Goal: Task Accomplishment & Management: Manage account settings

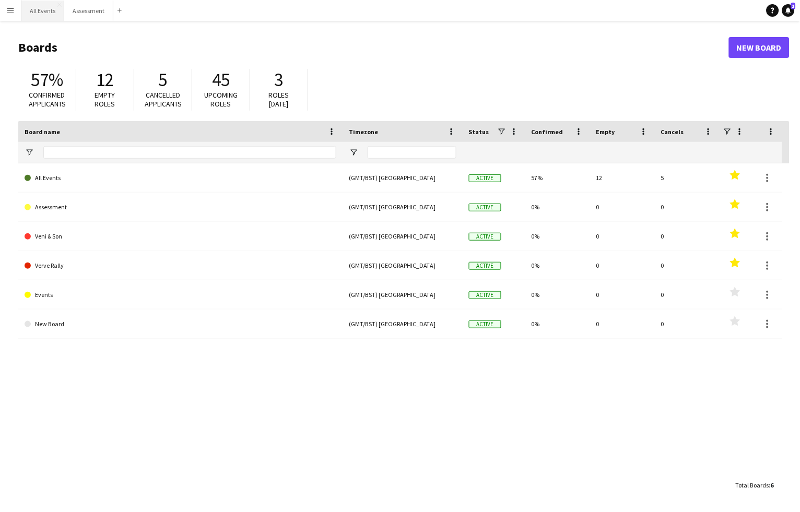
click at [41, 11] on button "All Events Close" at bounding box center [42, 11] width 43 height 20
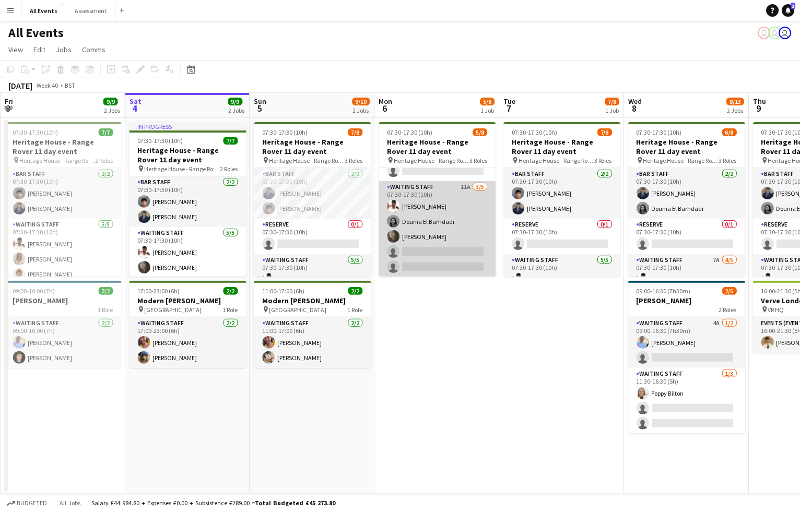
scroll to position [72, 0]
click at [462, 236] on app-card-role "Waiting Staff 11A 3/5 07:30-17:30 (10h) Ahmed Al-Khayat Dounia El Barhdadi Flor…" at bounding box center [437, 230] width 117 height 96
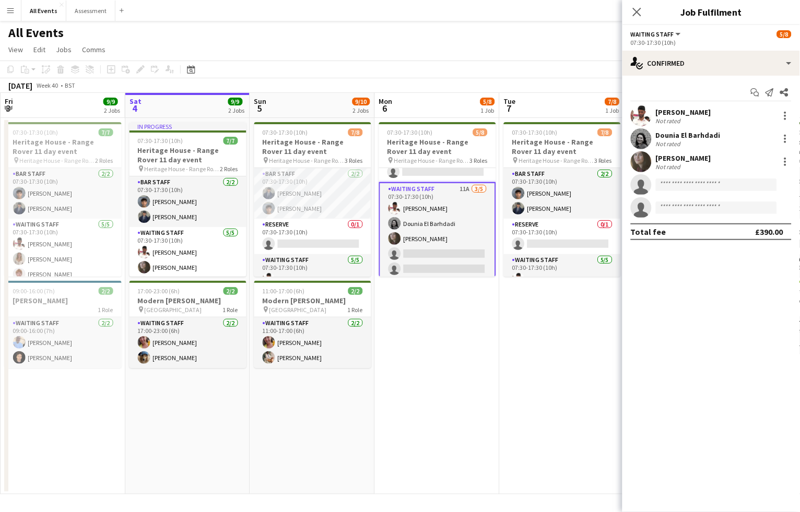
scroll to position [67, 0]
click at [783, 137] on div at bounding box center [785, 139] width 13 height 13
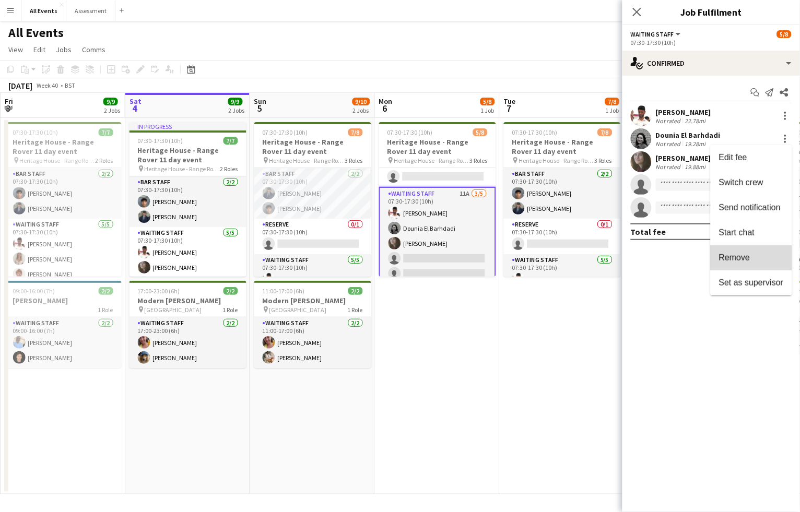
click at [760, 252] on button "Remove" at bounding box center [751, 258] width 81 height 25
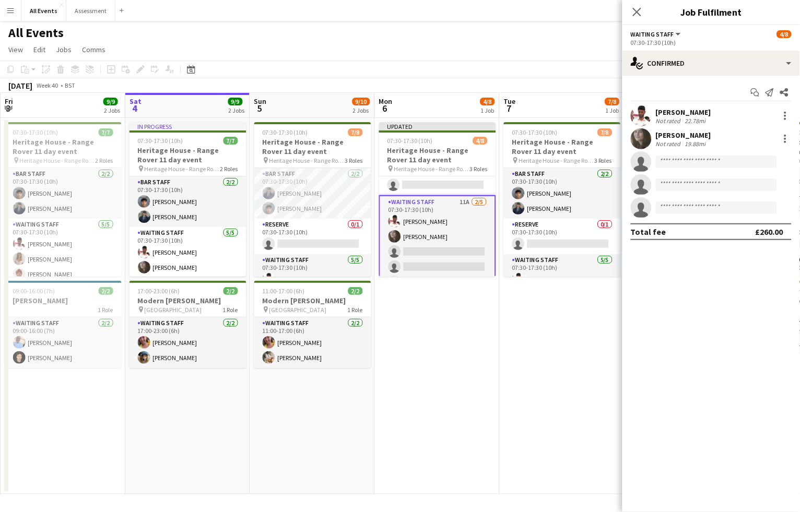
drag, startPoint x: 518, startPoint y: 336, endPoint x: 480, endPoint y: 304, distance: 50.0
click at [518, 336] on app-date-cell "07:30-17:30 (10h) 7/8 Heritage House - Range Rover 11 day event pin Heritage Ho…" at bounding box center [562, 306] width 125 height 377
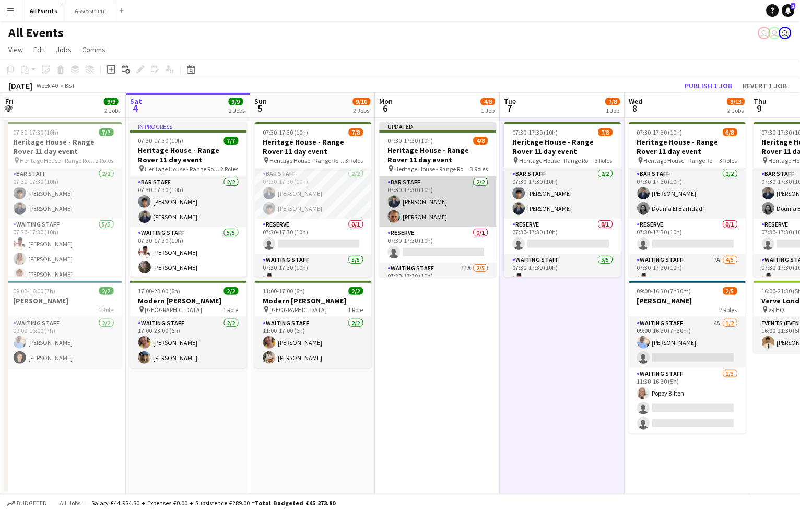
scroll to position [0, 0]
click at [432, 210] on app-card-role "Bar Staff 2/2 07:30-17:30 (10h) Charlie Hill George Hayter" at bounding box center [438, 202] width 117 height 51
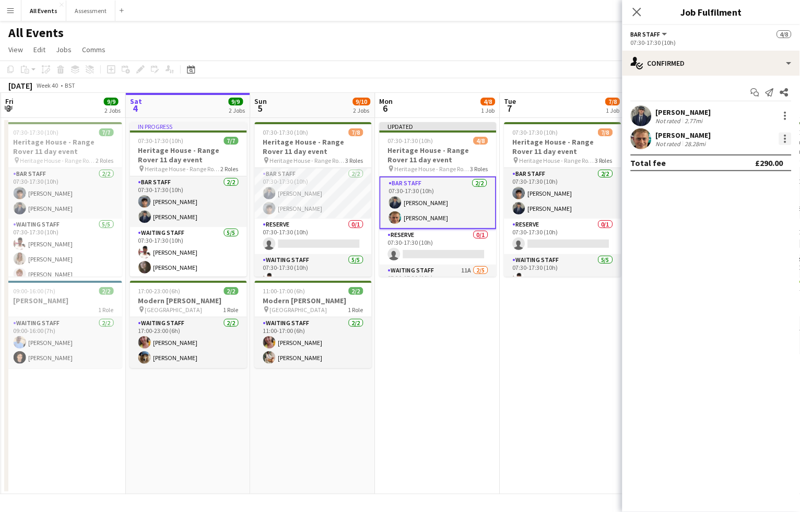
click at [786, 138] on div at bounding box center [786, 139] width 2 height 2
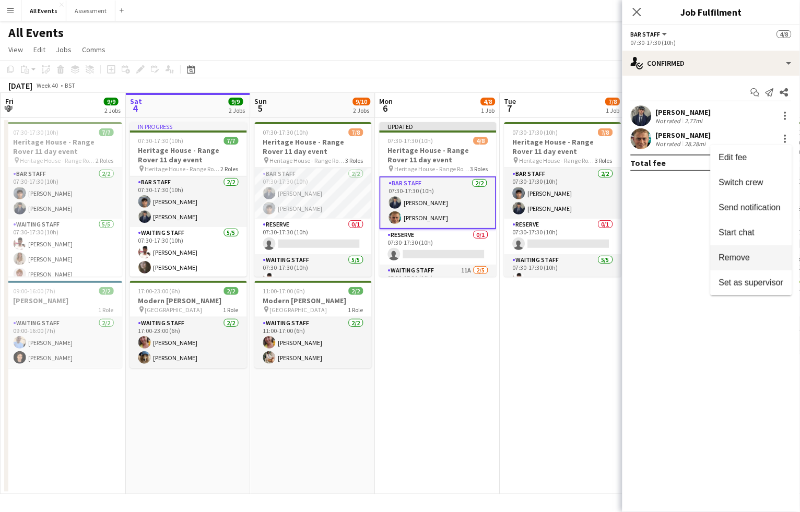
click at [751, 256] on span "Remove" at bounding box center [751, 257] width 65 height 9
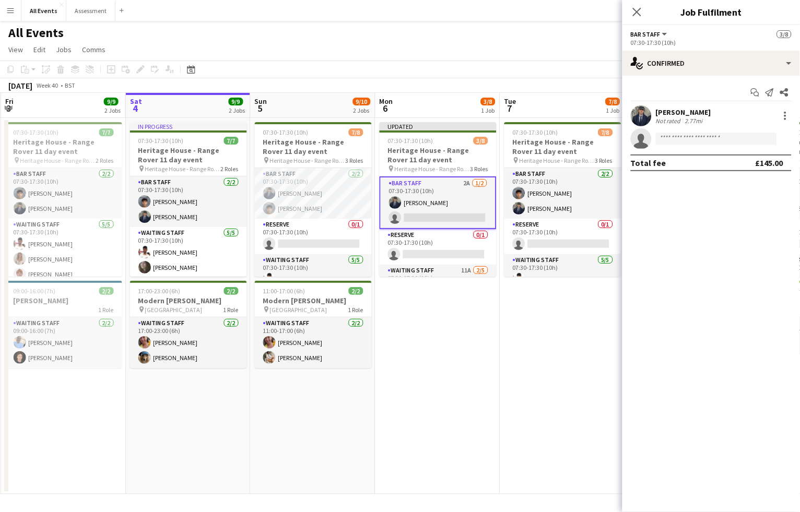
click at [559, 302] on app-date-cell "07:30-17:30 (10h) 7/8 Heritage House - Range Rover 11 day event pin Heritage Ho…" at bounding box center [562, 306] width 125 height 377
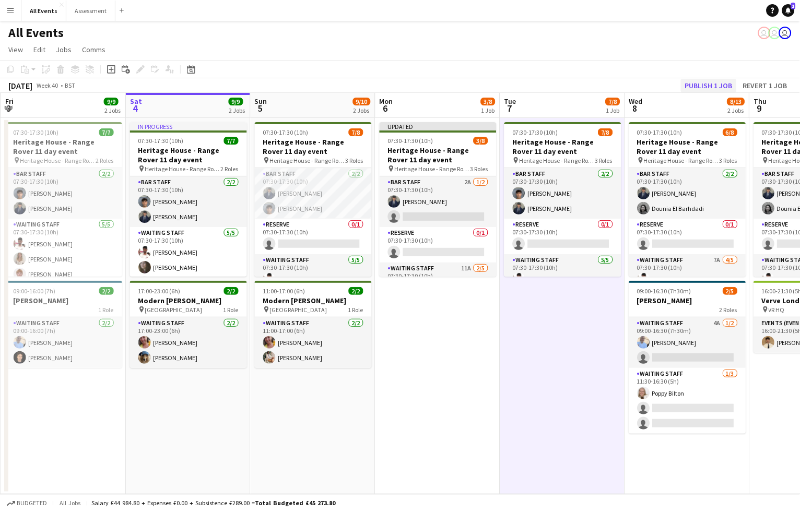
click at [706, 86] on button "Publish 1 job" at bounding box center [709, 86] width 56 height 14
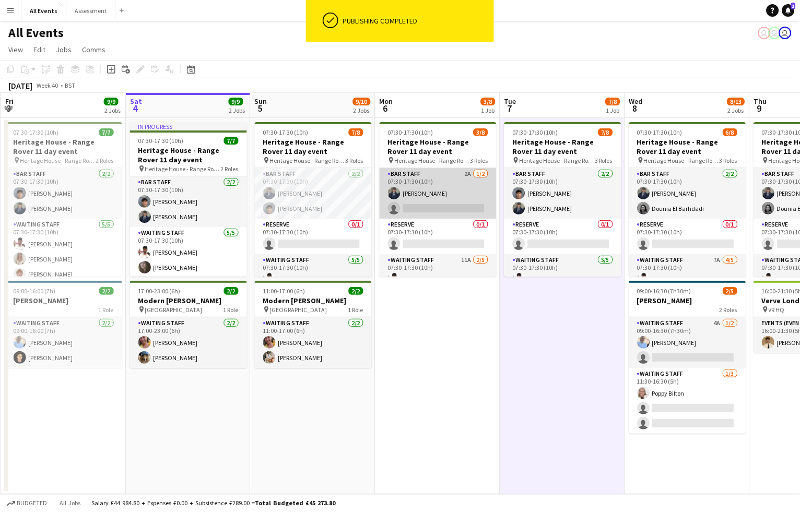
click at [441, 204] on app-card-role "Bar Staff 2A 1/2 07:30-17:30 (10h) Charlie Hill single-neutral-actions" at bounding box center [438, 193] width 117 height 51
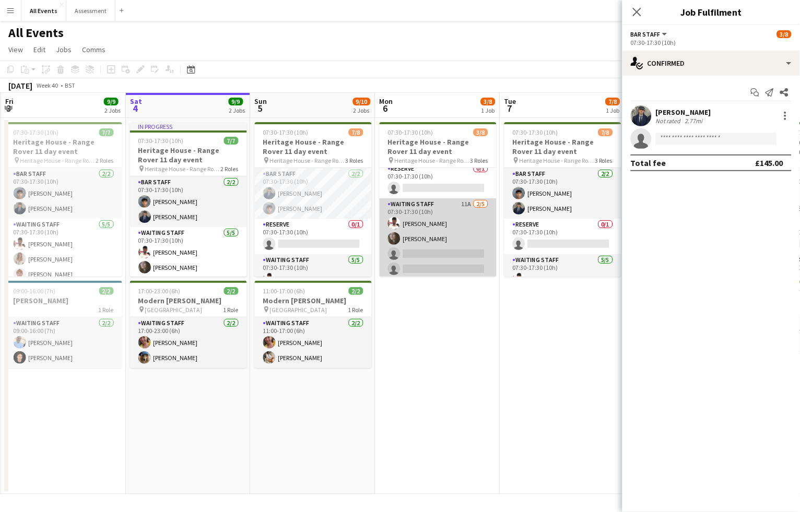
scroll to position [57, 0]
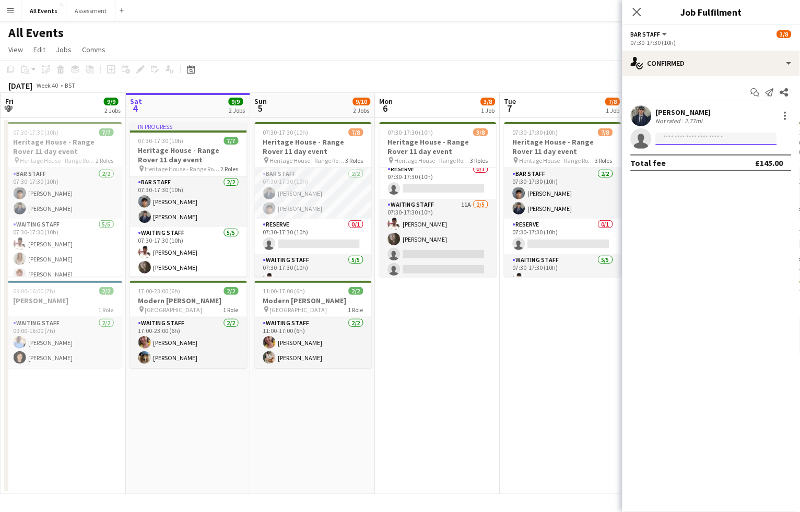
click at [683, 135] on input at bounding box center [716, 139] width 121 height 13
type input "****"
drag, startPoint x: 683, startPoint y: 135, endPoint x: 703, endPoint y: 162, distance: 32.9
click at [703, 162] on span "delbarhdadi@gmail.com" at bounding box center [717, 162] width 104 height 8
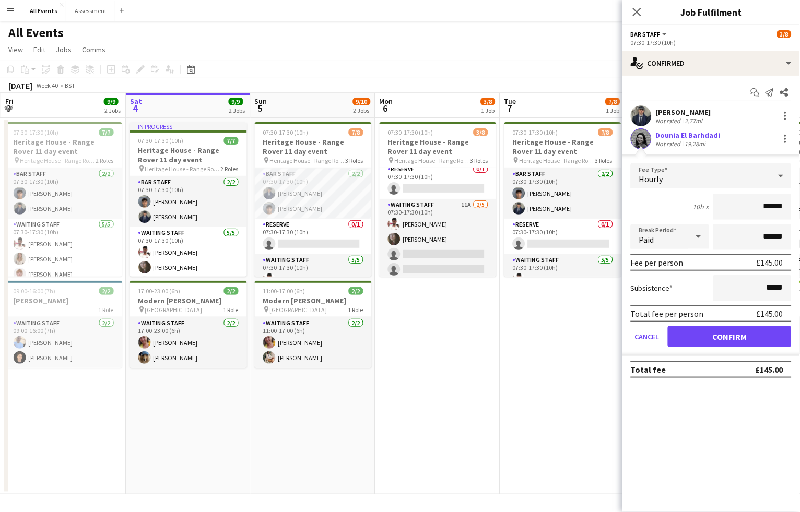
click at [753, 333] on button "Confirm" at bounding box center [730, 336] width 124 height 21
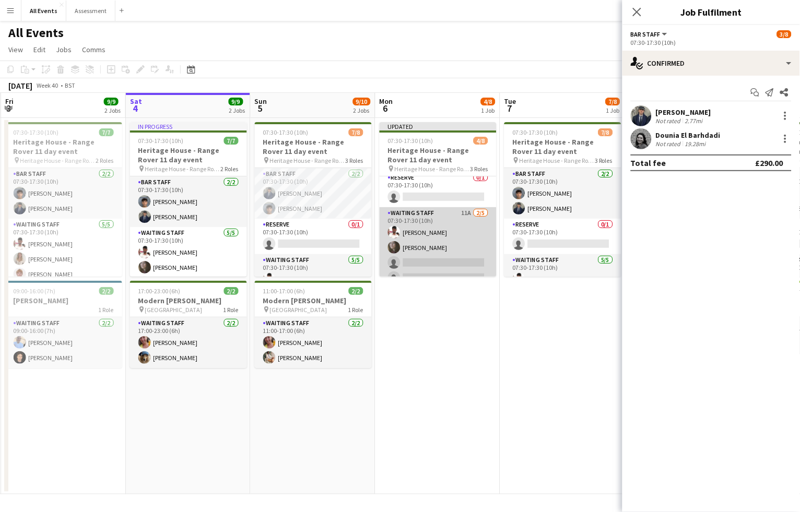
click at [442, 256] on app-card-role "Waiting Staff 11A 2/5 07:30-17:30 (10h) Ahmed Al-Khayat Flora McCullough single…" at bounding box center [438, 255] width 117 height 96
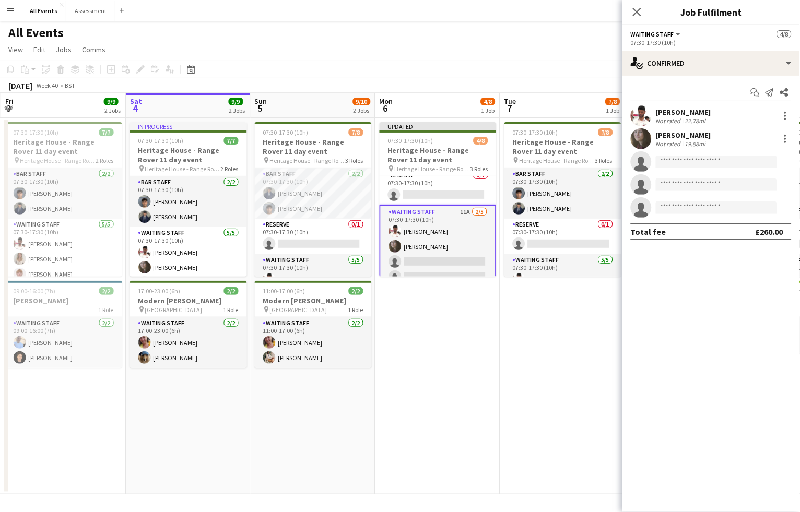
click at [711, 169] on app-invite-slot "single-neutral-actions" at bounding box center [712, 161] width 178 height 21
click at [709, 161] on input at bounding box center [716, 162] width 121 height 13
type input "****"
click at [715, 185] on span "reeve.emilyn@gmail.com" at bounding box center [717, 185] width 104 height 8
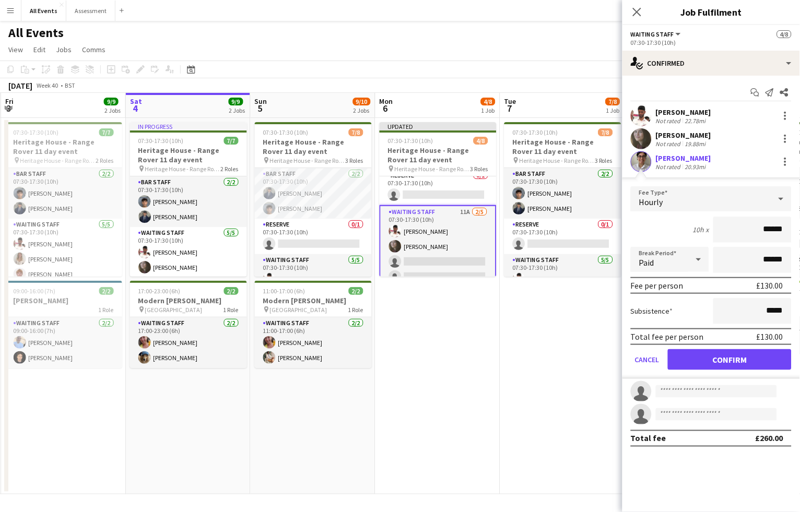
click at [748, 355] on button "Confirm" at bounding box center [730, 359] width 124 height 21
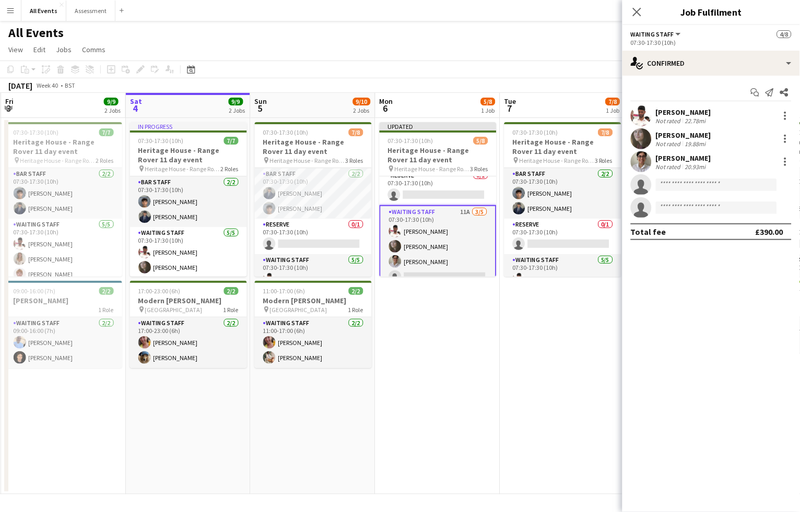
click at [498, 326] on app-date-cell "Updated 07:30-17:30 (10h) 5/8 Heritage House - Range Rover 11 day event pin Her…" at bounding box center [438, 306] width 125 height 377
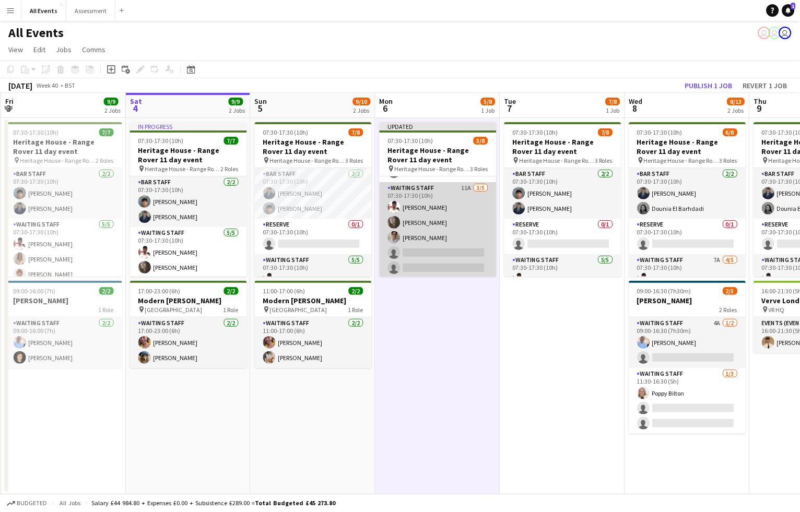
scroll to position [0, 0]
click at [450, 241] on app-card-role "Waiting Staff 11A 3/5 07:30-17:30 (10h) Ahmed Al-Khayat Flora McCullough Emily …" at bounding box center [438, 230] width 117 height 96
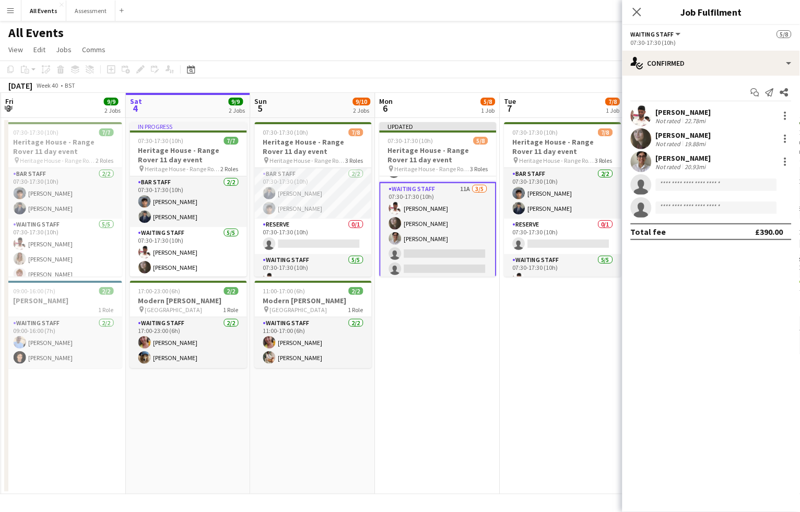
click at [729, 171] on div "Emily Reeve Not rated 20.93mi" at bounding box center [712, 161] width 178 height 21
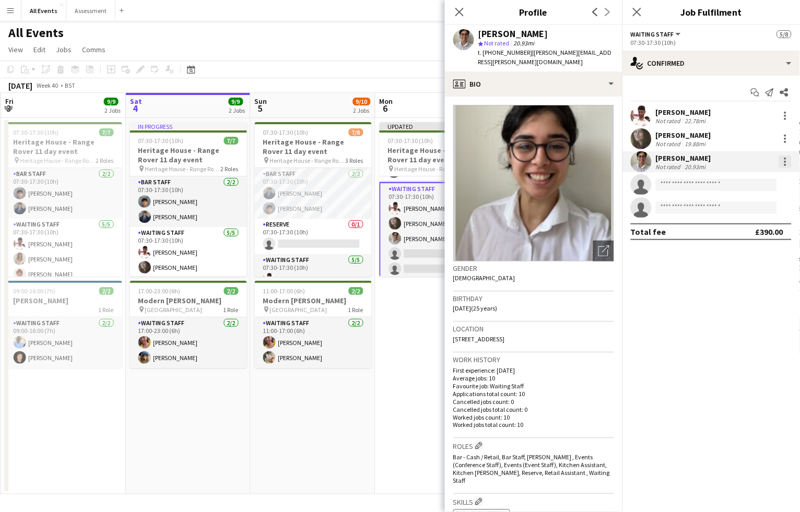
click at [786, 164] on div at bounding box center [786, 165] width 2 height 2
click at [760, 180] on span "Edit fee" at bounding box center [751, 180] width 65 height 9
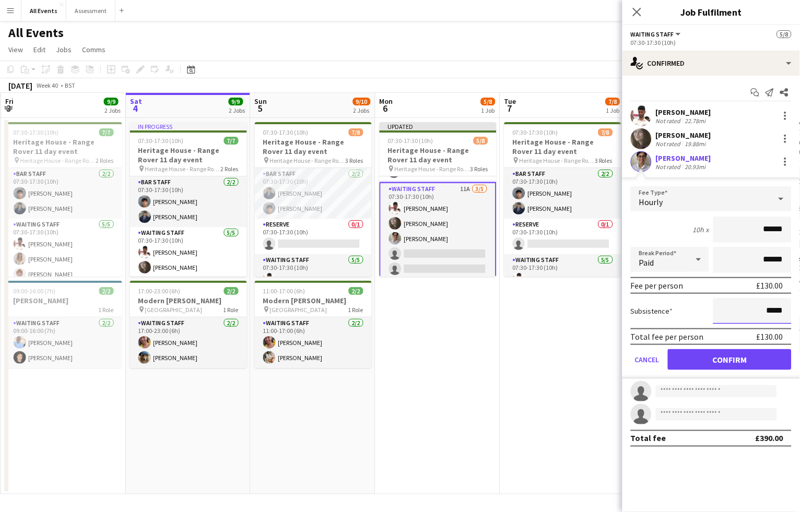
drag, startPoint x: 756, startPoint y: 312, endPoint x: 801, endPoint y: 311, distance: 45.0
click at [800, 311] on html "Menu Boards Boards Boards All jobs Status Workforce Workforce My Workforce Recr…" at bounding box center [400, 256] width 800 height 512
type input "*****"
click at [750, 363] on button "Confirm" at bounding box center [730, 359] width 124 height 21
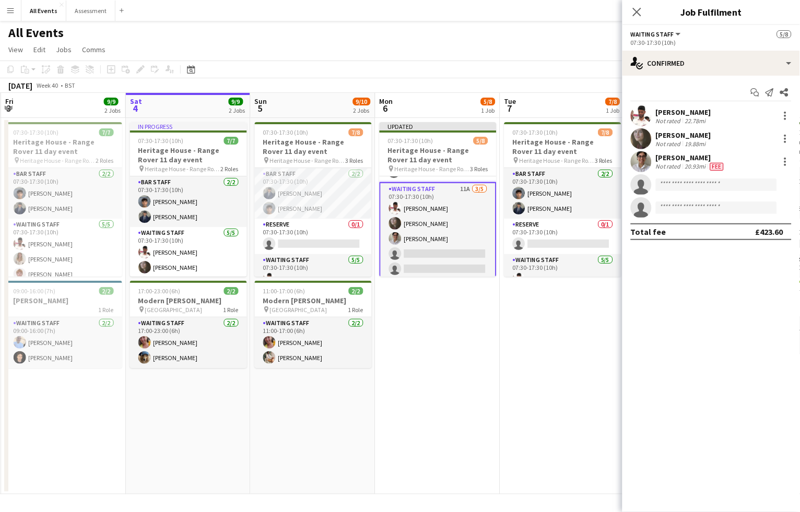
click at [535, 368] on app-date-cell "07:30-17:30 (10h) 7/8 Heritage House - Range Rover 11 day event pin Heritage Ho…" at bounding box center [562, 306] width 125 height 377
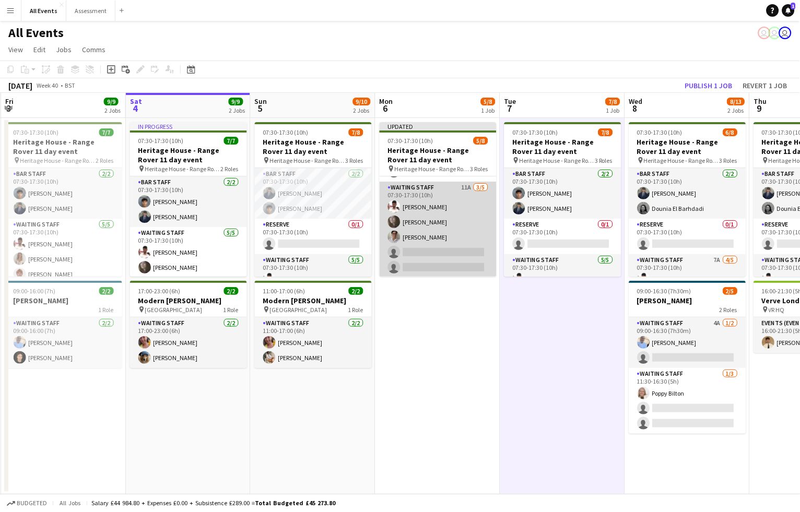
scroll to position [80, 0]
click at [450, 242] on app-card-role "Waiting Staff 11A 3/5 07:30-17:30 (10h) Ahmed Al-Khayat Flora McCullough Emily …" at bounding box center [438, 230] width 117 height 96
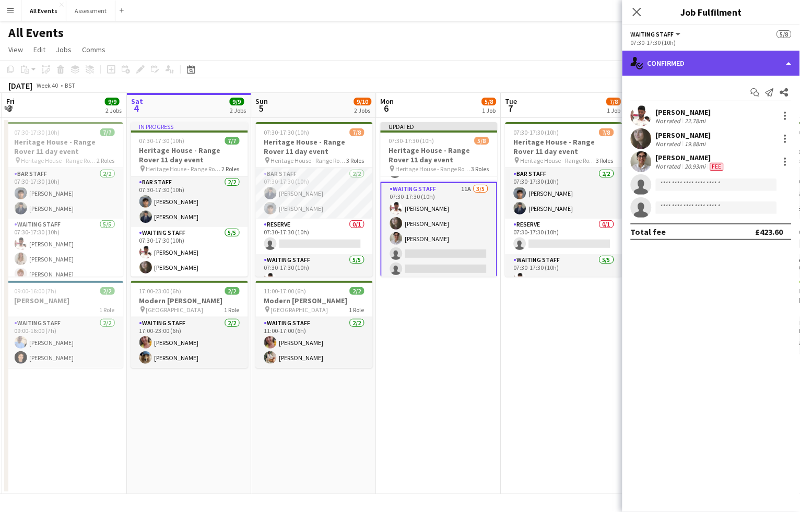
click at [659, 64] on div "single-neutral-actions-check-2 Confirmed" at bounding box center [712, 63] width 178 height 25
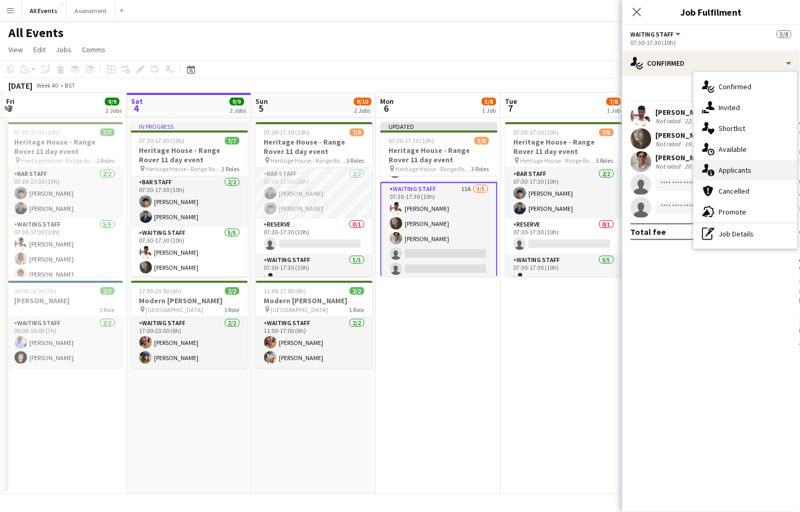
click at [728, 167] on span "Applicants" at bounding box center [735, 170] width 33 height 9
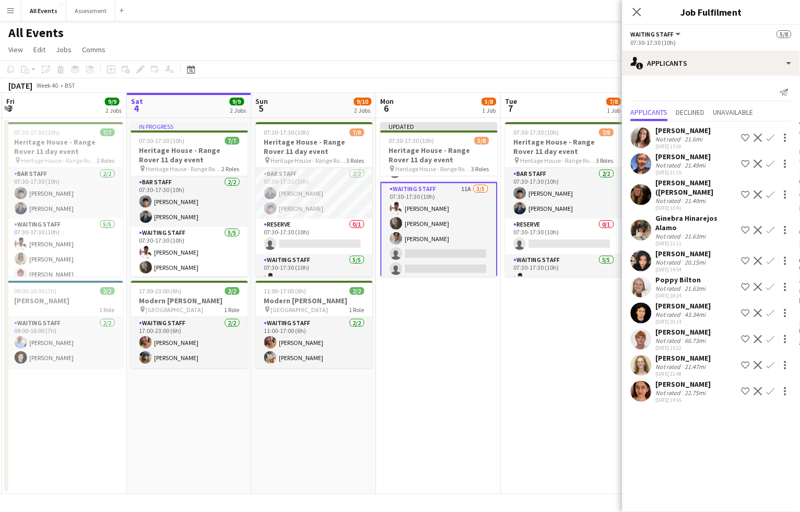
click at [772, 283] on app-icon "Confirm" at bounding box center [771, 287] width 8 height 8
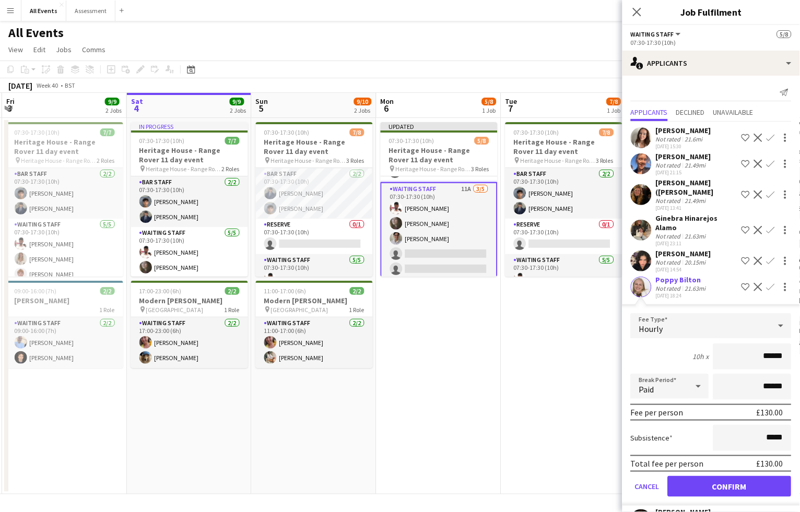
click at [759, 476] on button "Confirm" at bounding box center [730, 486] width 124 height 21
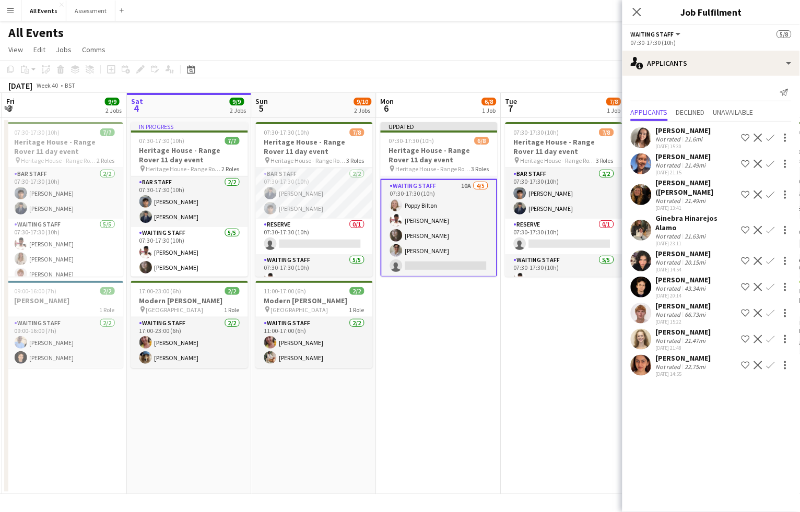
scroll to position [82, 0]
click at [601, 65] on app-toolbar "Copy Paste Paste Command V Paste with crew Command Shift V Paste linked Job Del…" at bounding box center [400, 70] width 800 height 18
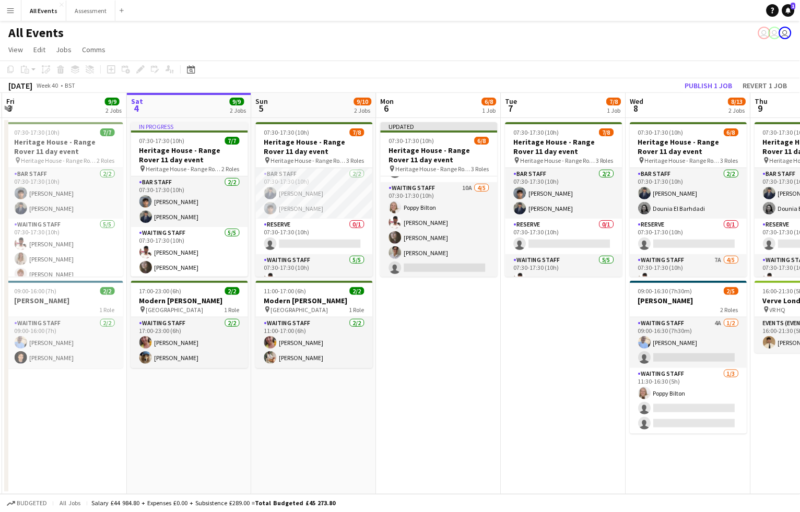
click at [711, 77] on app-toolbar "Copy Paste Paste Command V Paste with crew Command Shift V Paste linked Job Del…" at bounding box center [400, 70] width 800 height 18
click at [709, 83] on button "Publish 1 job" at bounding box center [709, 86] width 56 height 14
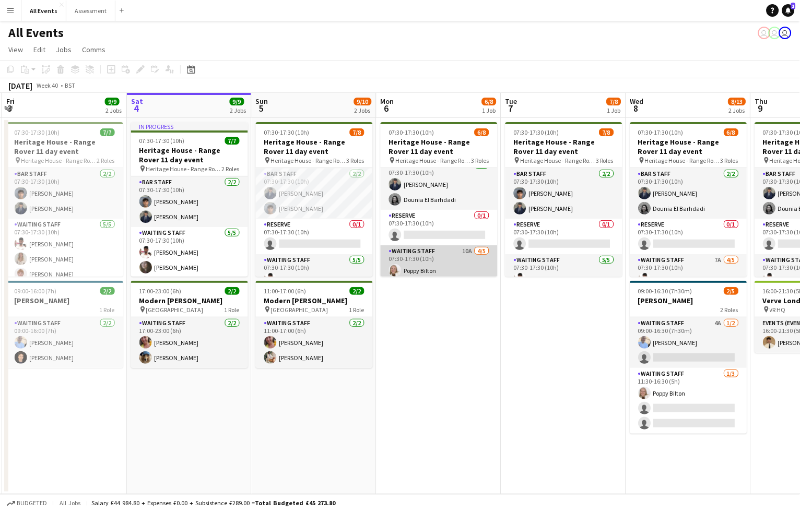
scroll to position [5, 0]
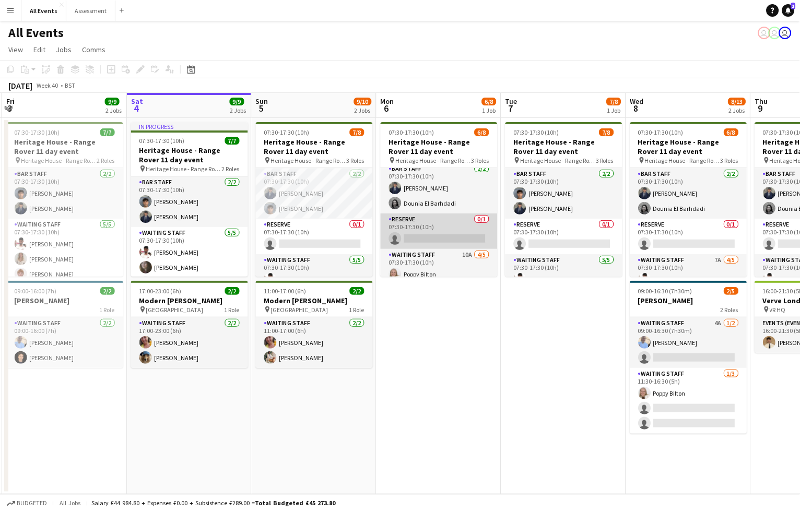
click at [444, 246] on app-card-role "Reserve 0/1 07:30-17:30 (10h) single-neutral-actions" at bounding box center [439, 232] width 117 height 36
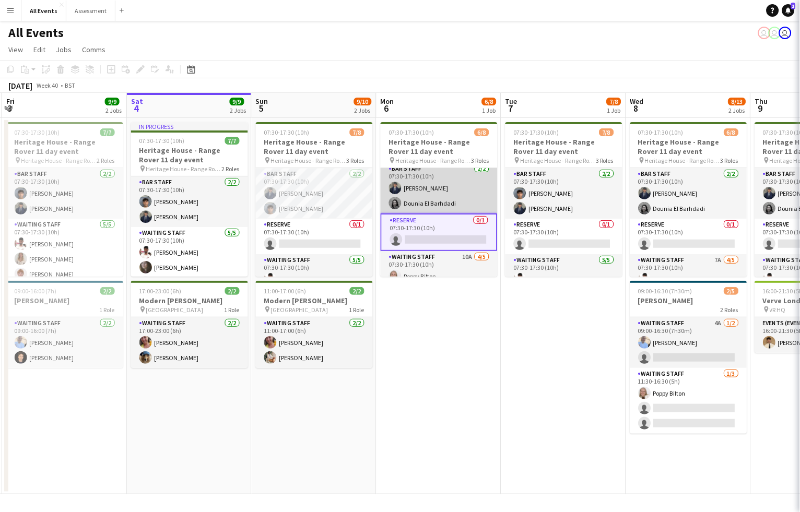
scroll to position [0, 247]
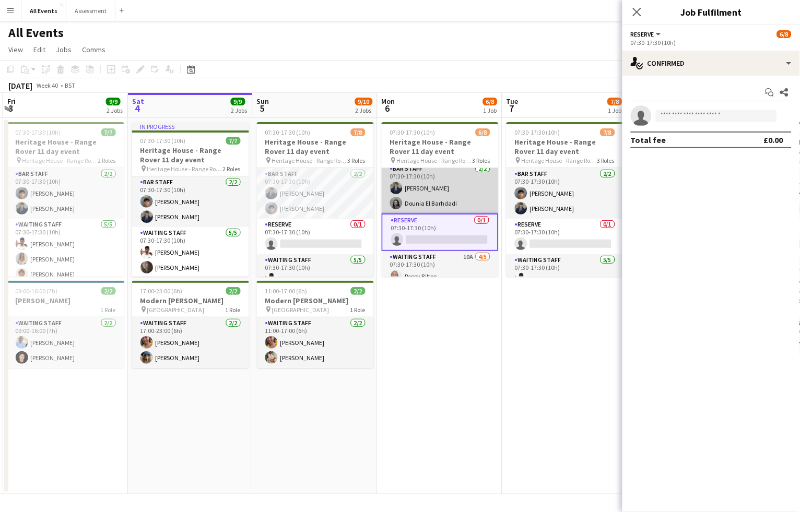
click at [452, 196] on app-card-role "Bar Staff 2/2 07:30-17:30 (10h) Charlie Hill Dounia El Barhdadi" at bounding box center [440, 188] width 117 height 51
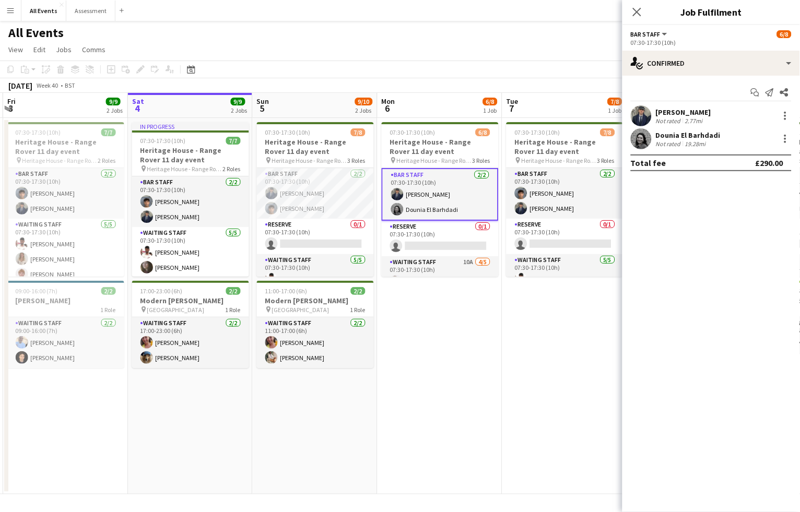
scroll to position [0, 0]
click at [785, 136] on div at bounding box center [785, 139] width 13 height 13
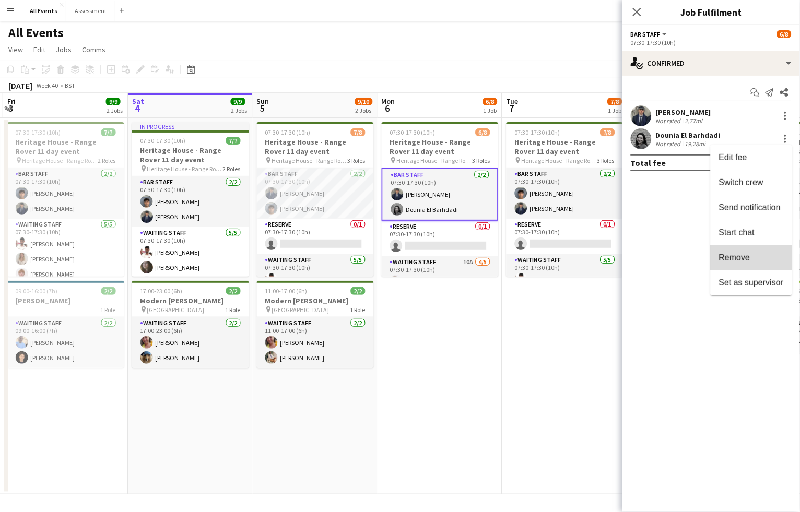
click at [766, 252] on button "Remove" at bounding box center [751, 258] width 81 height 25
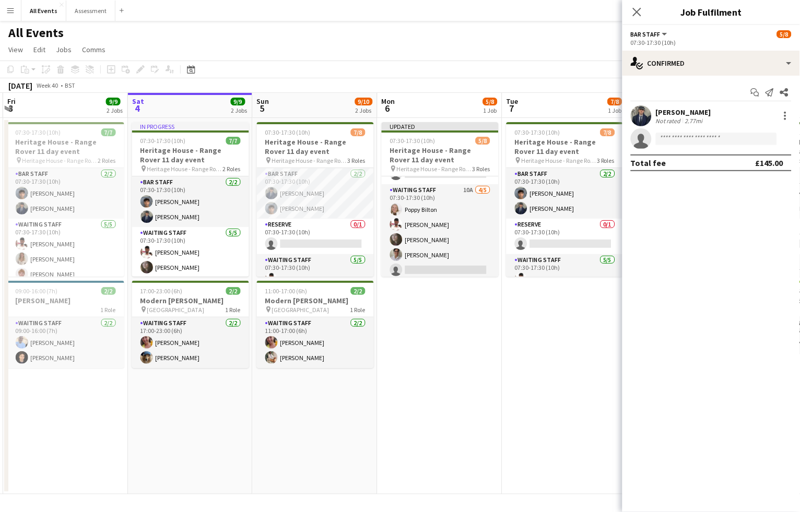
scroll to position [81, 0]
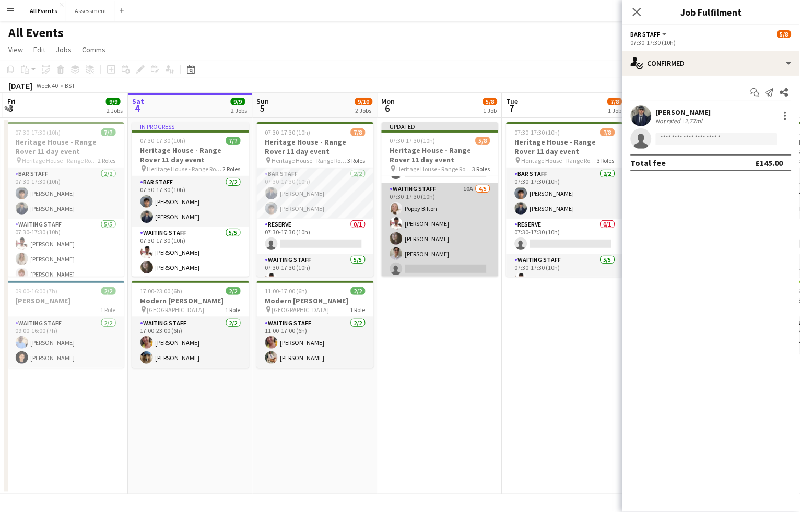
click at [455, 265] on app-card-role "Waiting Staff 10A 4/5 07:30-17:30 (10h) Poppy Bilton Ahmed Al-Khayat Flora McCu…" at bounding box center [440, 231] width 117 height 96
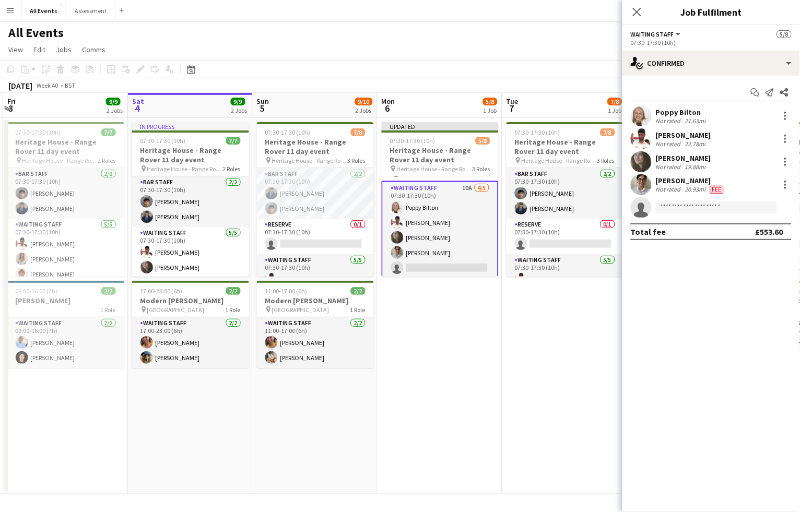
click at [456, 266] on app-card-role "Waiting Staff 10A 4/5 07:30-17:30 (10h) Poppy Bilton Ahmed Al-Khayat Flora McCu…" at bounding box center [440, 230] width 117 height 98
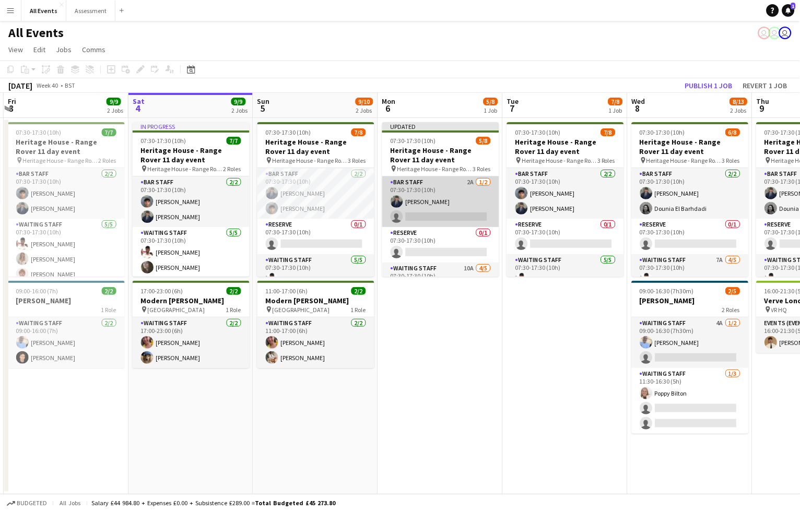
scroll to position [0, 0]
click at [453, 213] on app-card-role "Bar Staff 2A 1/2 07:30-17:30 (10h) Charlie Hill single-neutral-actions" at bounding box center [440, 202] width 117 height 51
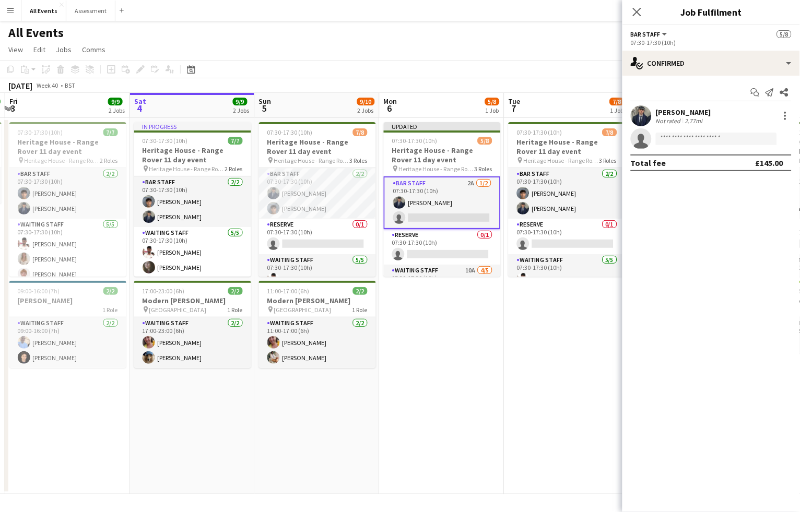
click at [691, 147] on app-invite-slot "single-neutral-actions" at bounding box center [712, 139] width 178 height 21
click at [690, 142] on input at bounding box center [716, 139] width 121 height 13
type input "****"
click at [703, 170] on span "+447467323964" at bounding box center [717, 170] width 104 height 8
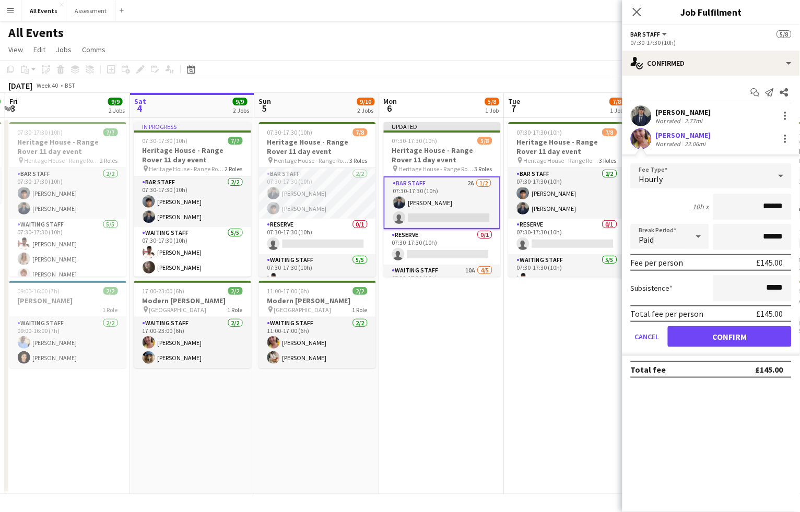
click at [737, 329] on button "Confirm" at bounding box center [730, 336] width 124 height 21
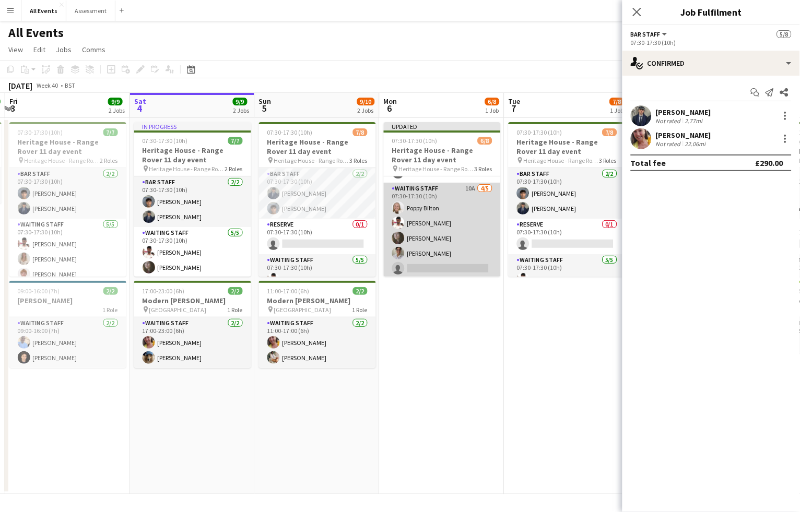
scroll to position [0, 248]
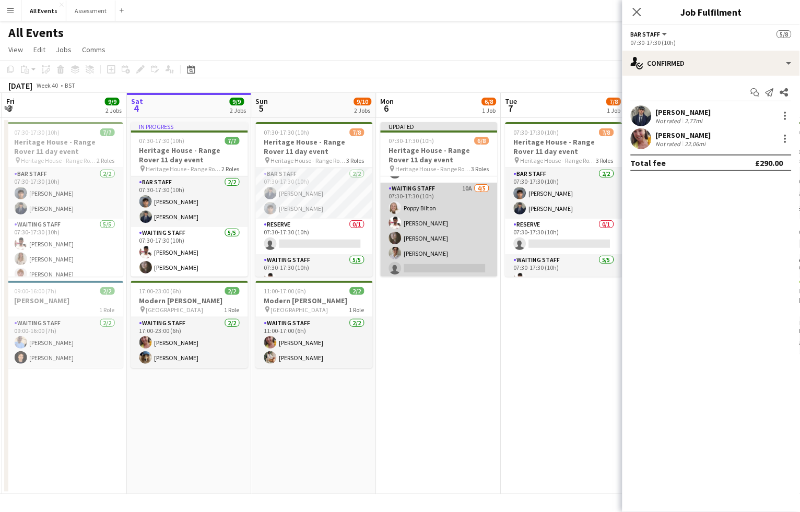
click at [456, 263] on app-card-role "Waiting Staff 10A 4/5 07:30-17:30 (10h) Poppy Bilton Ahmed Al-Khayat Flora McCu…" at bounding box center [439, 231] width 117 height 96
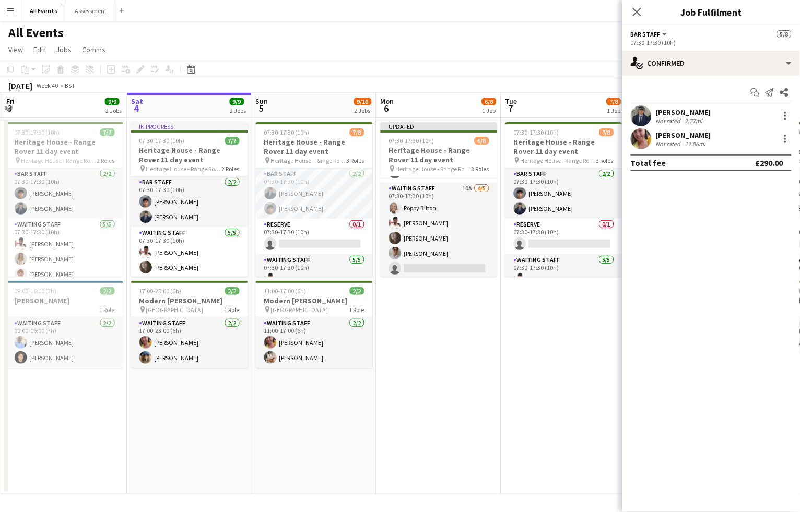
scroll to position [0, 249]
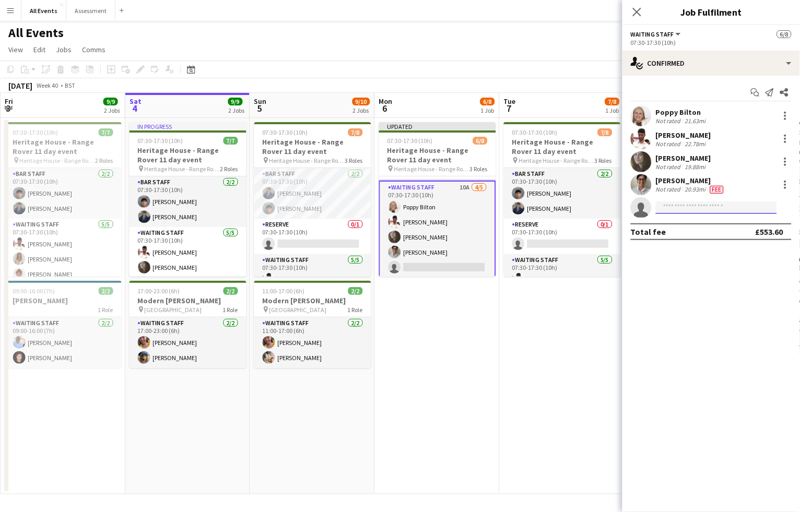
click at [703, 213] on input at bounding box center [716, 208] width 121 height 13
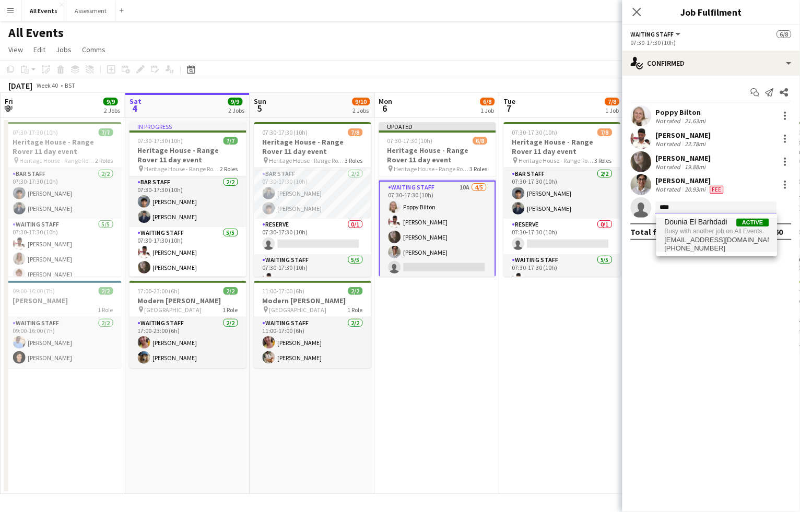
type input "****"
click at [713, 243] on span "delbarhdadi@gmail.com" at bounding box center [717, 240] width 104 height 8
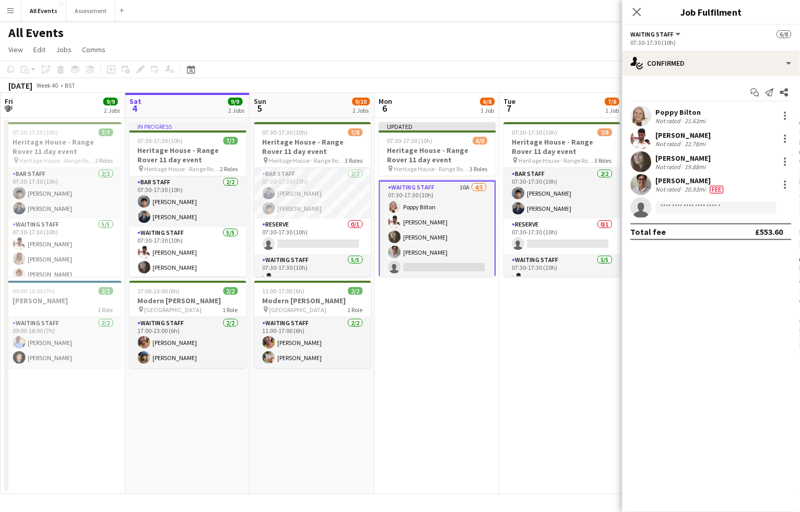
click at [572, 357] on app-date-cell "07:30-17:30 (10h) 7/8 Heritage House - Range Rover 11 day event pin Heritage Ho…" at bounding box center [562, 306] width 125 height 377
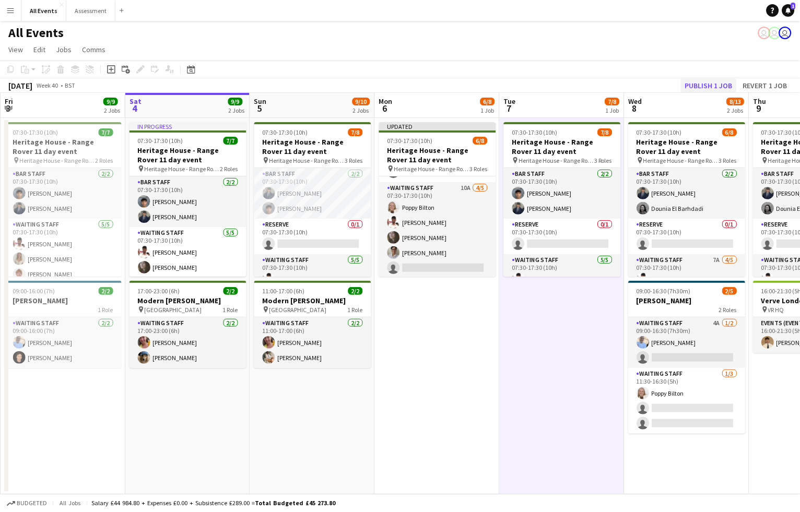
click at [708, 81] on button "Publish 1 job" at bounding box center [709, 86] width 56 height 14
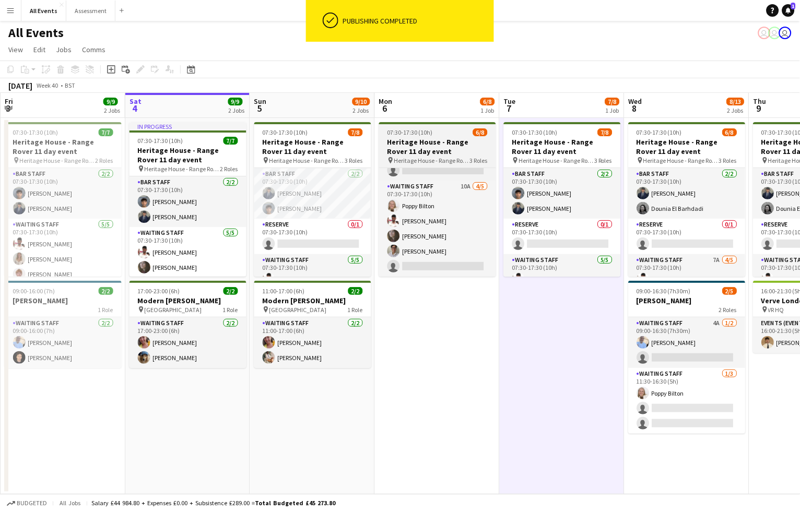
scroll to position [72, 0]
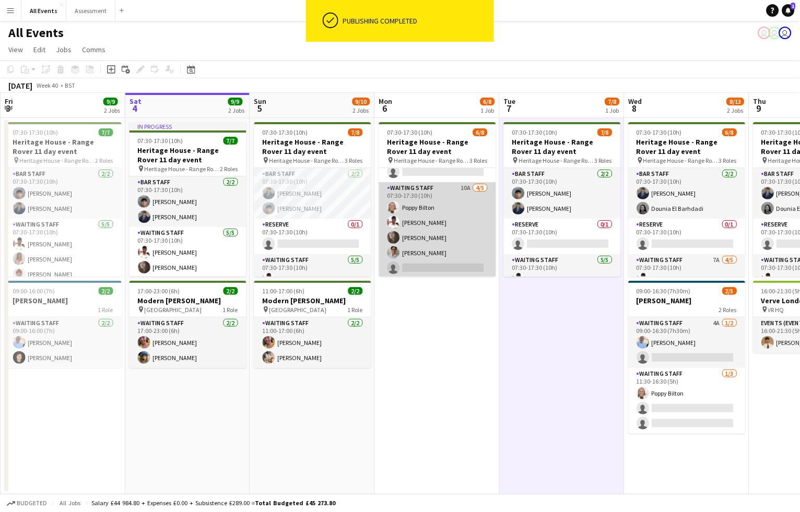
click at [446, 249] on app-card-role "Waiting Staff 10A 4/5 07:30-17:30 (10h) Poppy Bilton Ahmed Al-Khayat Flora McCu…" at bounding box center [437, 230] width 117 height 96
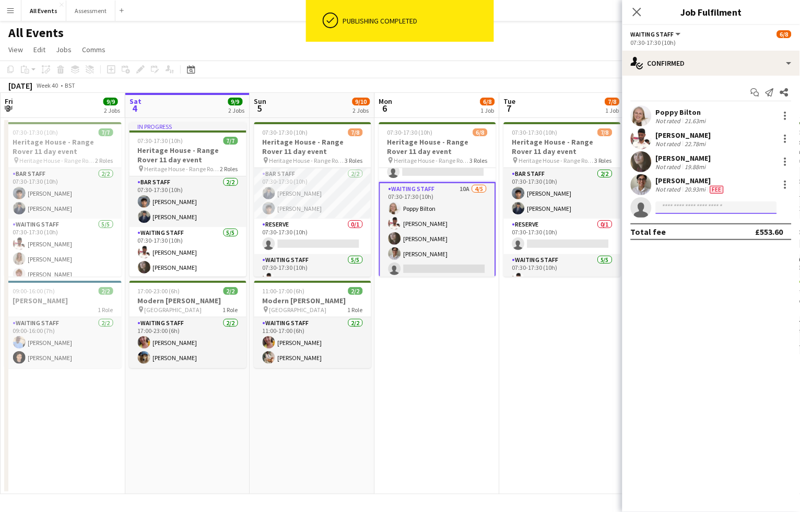
click at [678, 209] on input at bounding box center [716, 208] width 121 height 13
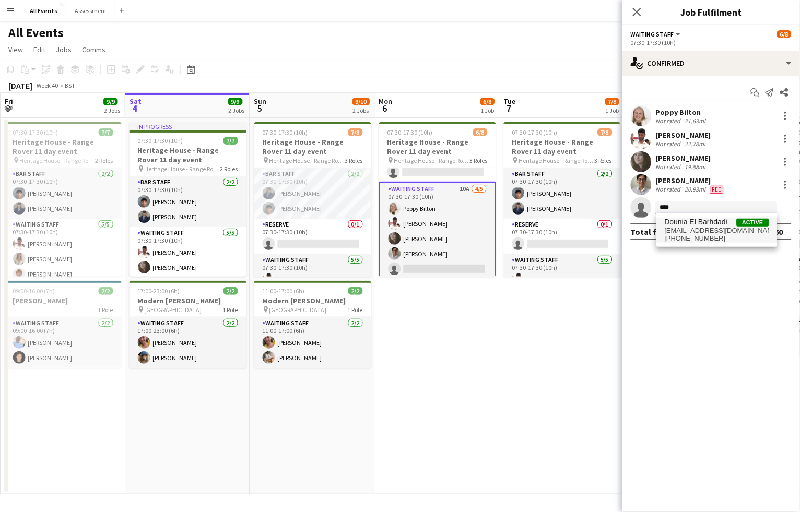
type input "****"
click at [679, 229] on span "delbarhdadi@gmail.com" at bounding box center [717, 231] width 104 height 8
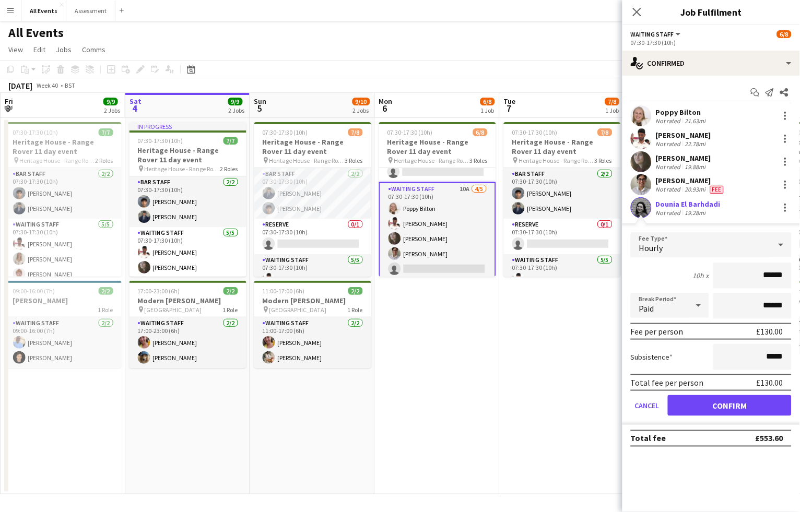
click at [699, 401] on button "Confirm" at bounding box center [730, 405] width 124 height 21
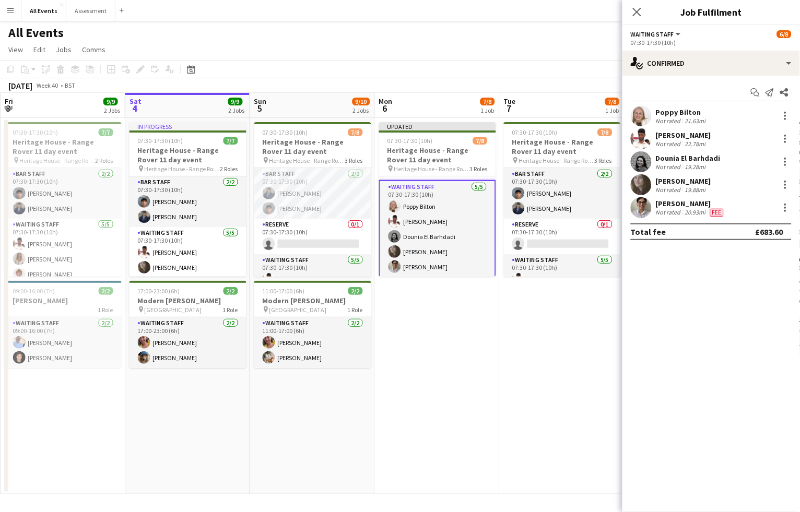
scroll to position [82, 0]
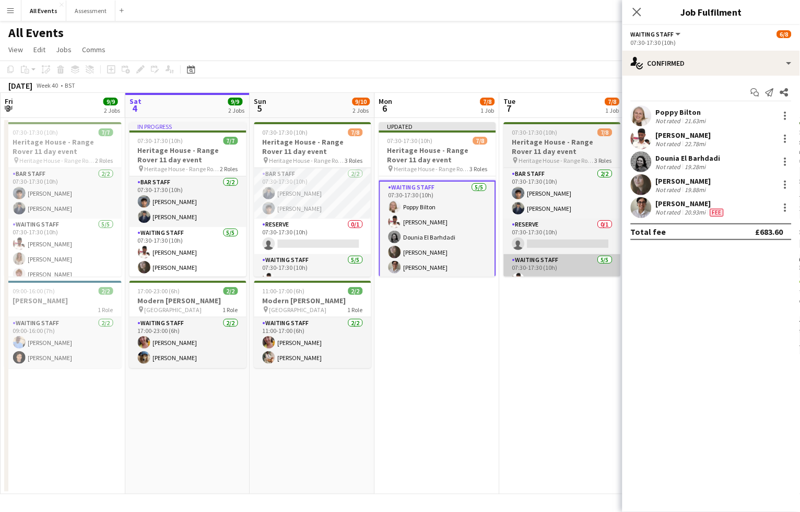
drag, startPoint x: 489, startPoint y: 318, endPoint x: 560, endPoint y: 256, distance: 94.4
click at [489, 318] on app-date-cell "Updated 07:30-17:30 (10h) 7/8 Heritage House - Range Rover 11 day event pin Her…" at bounding box center [437, 306] width 125 height 377
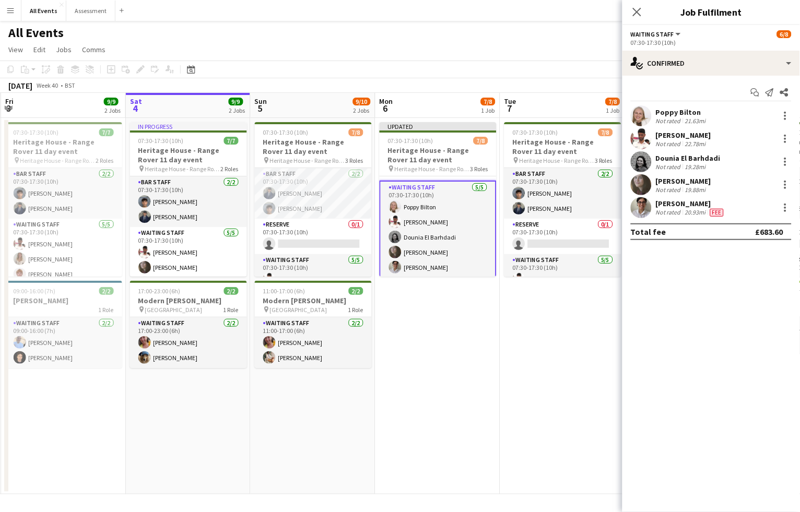
scroll to position [80, 0]
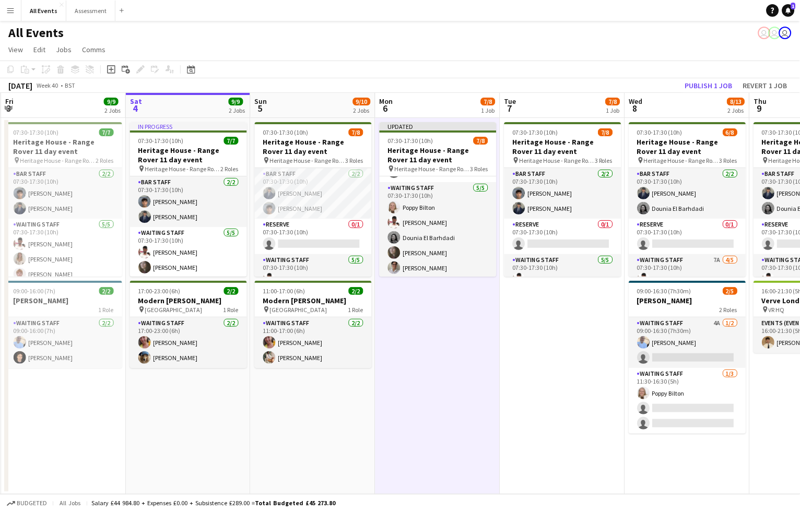
click at [701, 87] on button "Publish 1 job" at bounding box center [709, 86] width 56 height 14
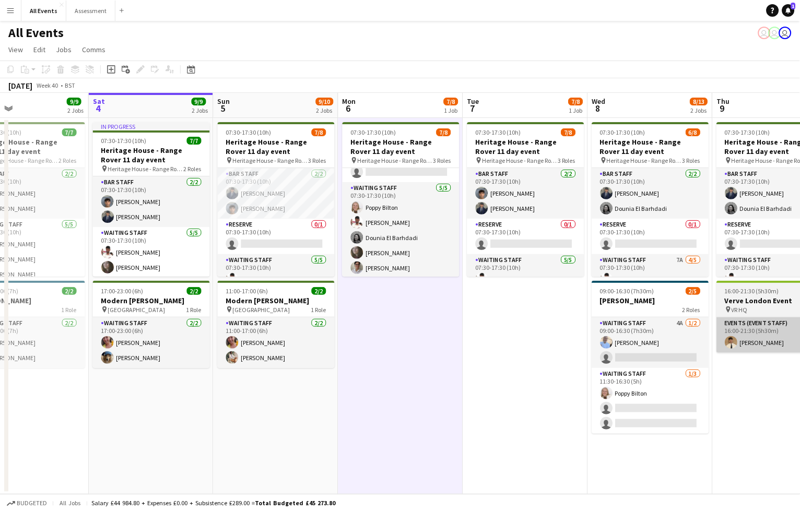
scroll to position [0, 0]
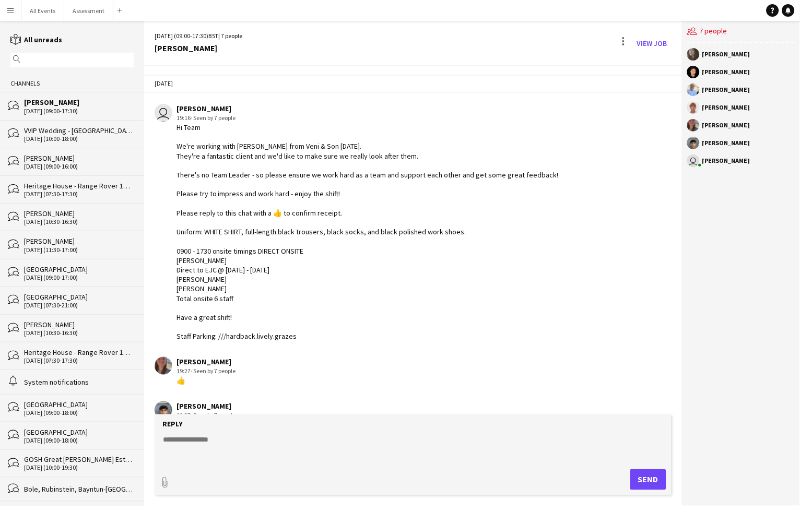
scroll to position [412, 0]
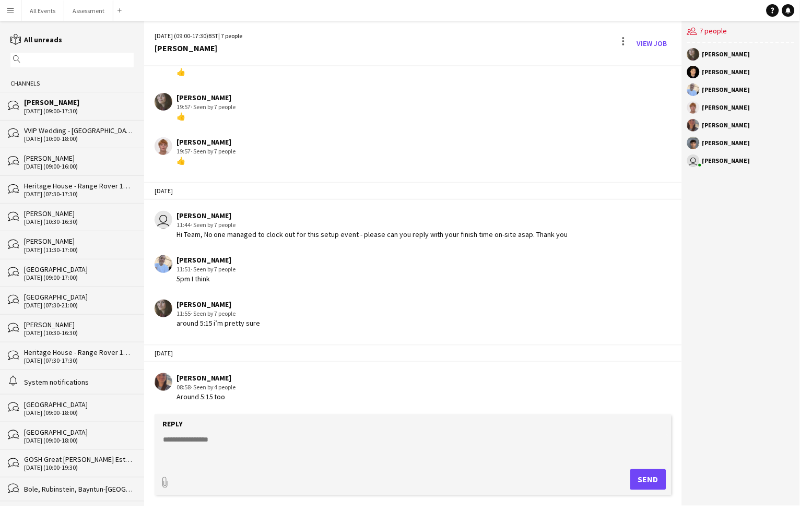
click at [61, 100] on div "[PERSON_NAME]" at bounding box center [79, 102] width 110 height 9
click at [41, 13] on button "All Events Close" at bounding box center [42, 11] width 43 height 20
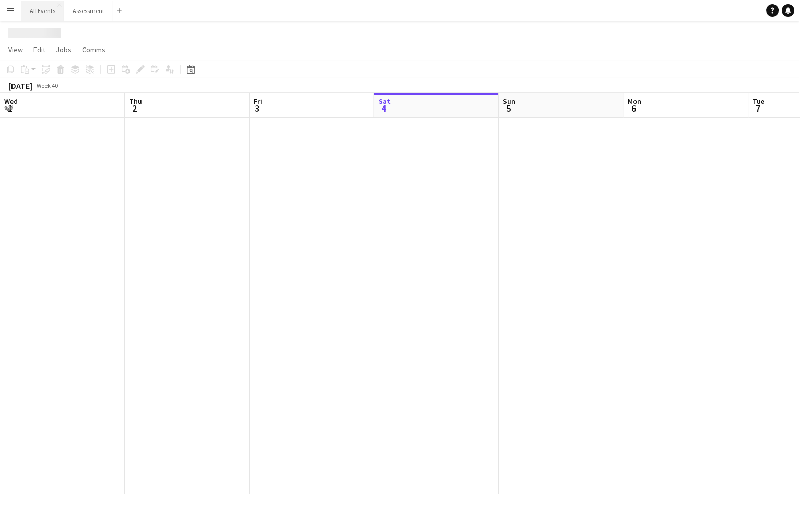
scroll to position [0, 249]
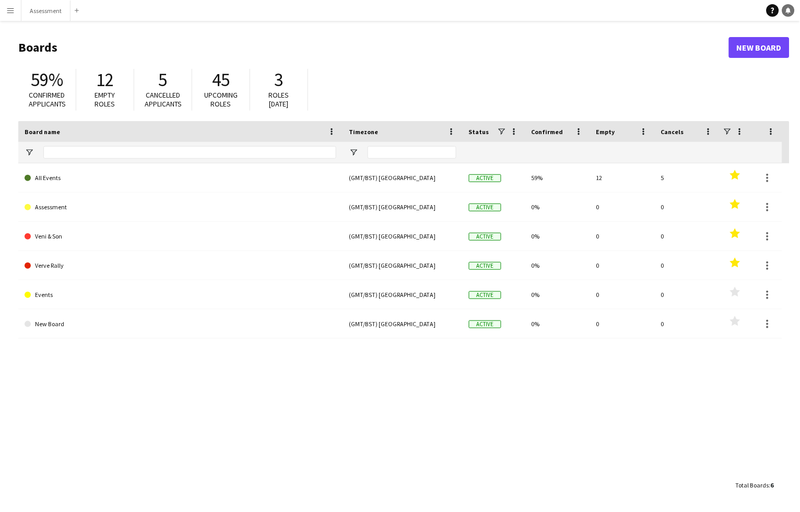
click at [789, 12] on icon at bounding box center [788, 9] width 5 height 5
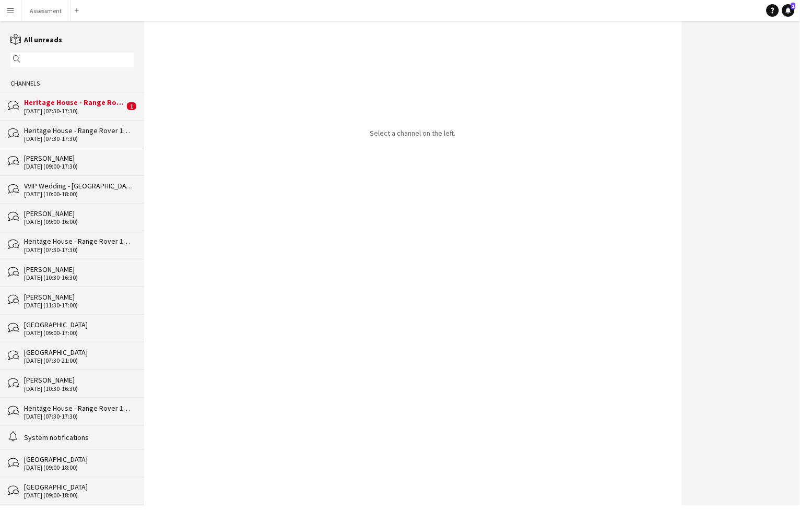
click at [67, 100] on div "Heritage House - Range Rover 11 day event" at bounding box center [74, 102] width 100 height 9
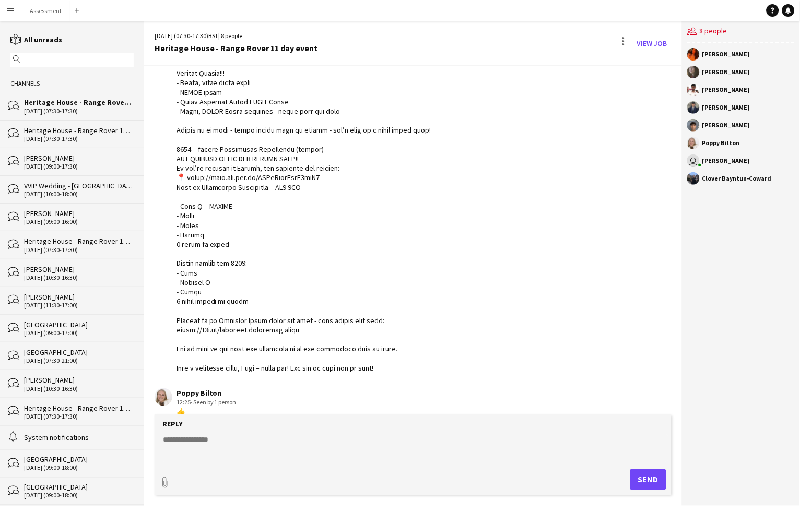
scroll to position [158, 0]
drag, startPoint x: 433, startPoint y: 214, endPoint x: 262, endPoint y: 151, distance: 182.0
click at [430, 214] on div at bounding box center [329, 168] width 305 height 409
click at [71, 10] on div "Add" at bounding box center [77, 10] width 13 height 21
click at [77, 10] on app-icon "Add" at bounding box center [77, 10] width 4 height 4
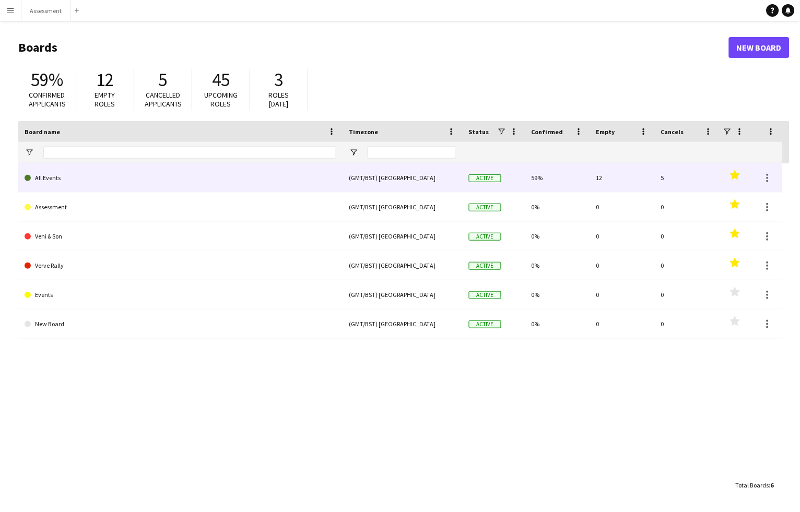
click at [52, 173] on link "All Events" at bounding box center [181, 178] width 312 height 29
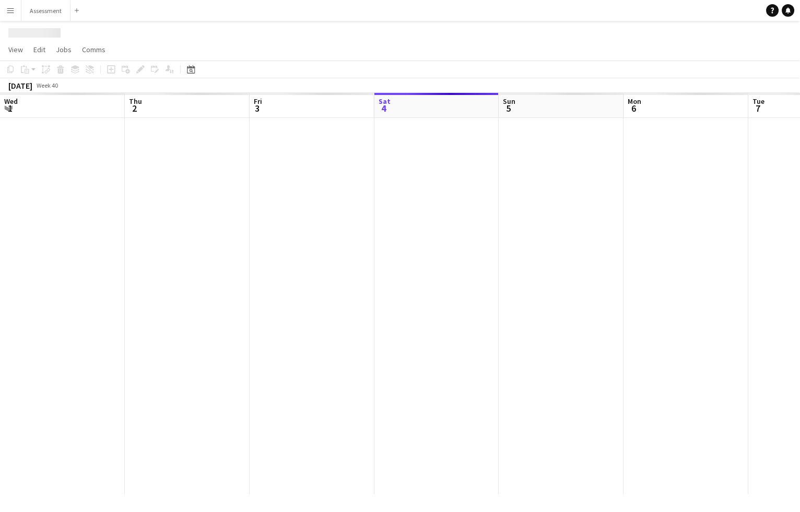
scroll to position [0, 249]
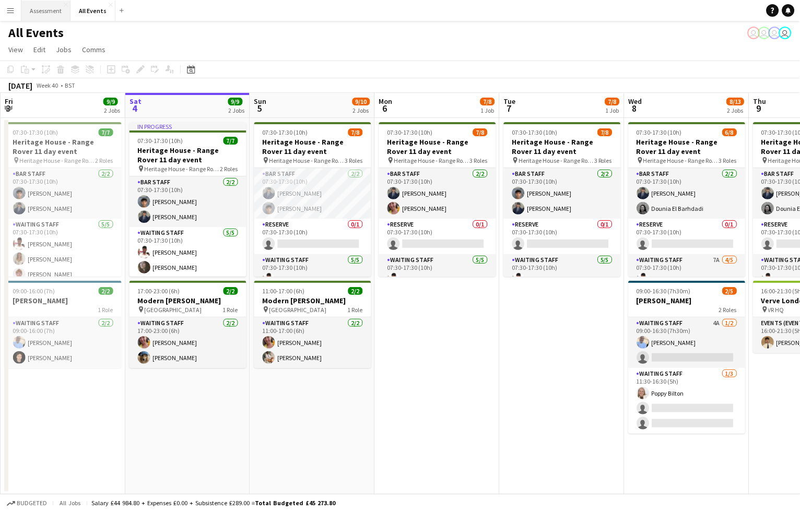
click at [63, 8] on button "Assessment Close" at bounding box center [45, 11] width 49 height 20
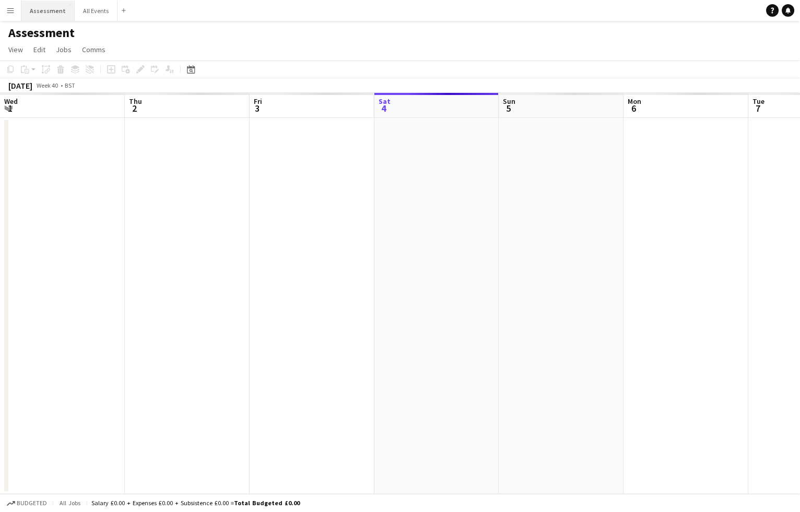
scroll to position [0, 249]
click at [64, 6] on button "Assessment Close" at bounding box center [47, 11] width 53 height 20
click at [68, 5] on app-icon "Close" at bounding box center [70, 5] width 4 height 4
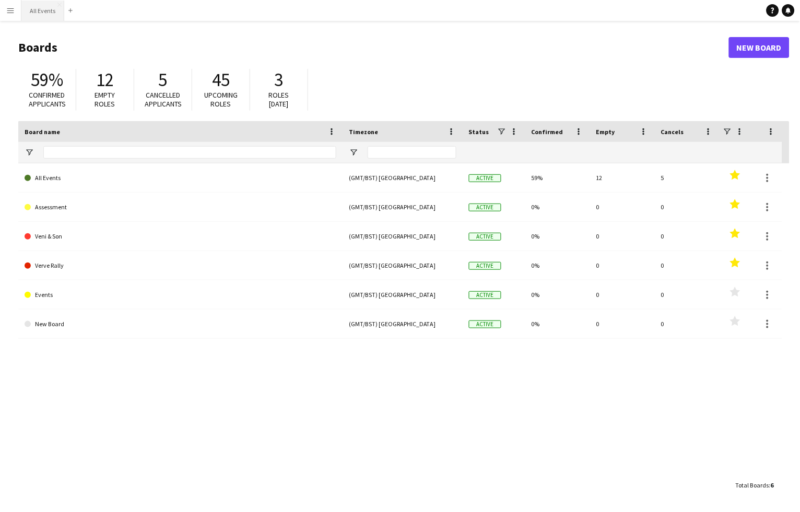
click at [46, 10] on button "All Events Close" at bounding box center [42, 11] width 43 height 20
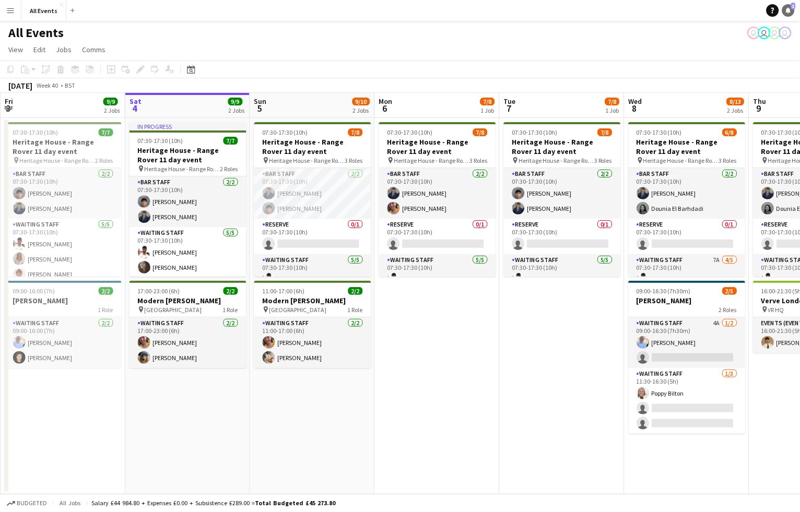
click at [790, 6] on link "Notifications 1" at bounding box center [789, 10] width 13 height 13
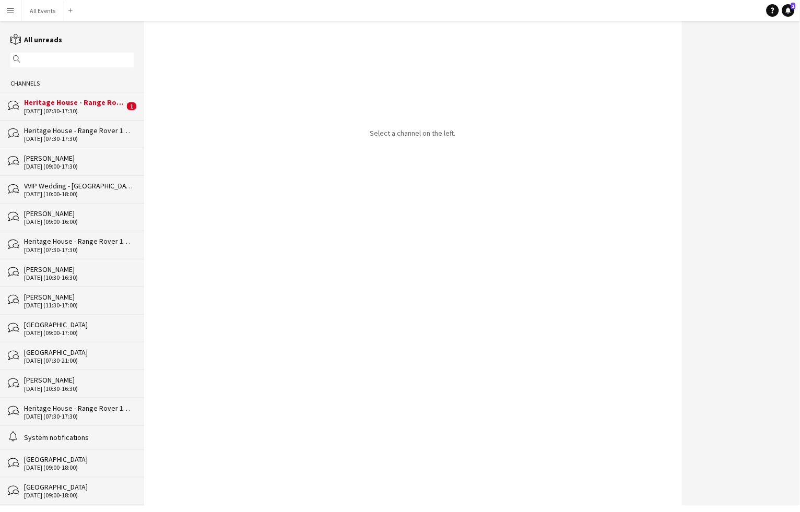
click at [60, 117] on div "bubbles Heritage House - Range Rover 11 day event 05-10-2025 (07:30-17:30) 1" at bounding box center [72, 106] width 144 height 28
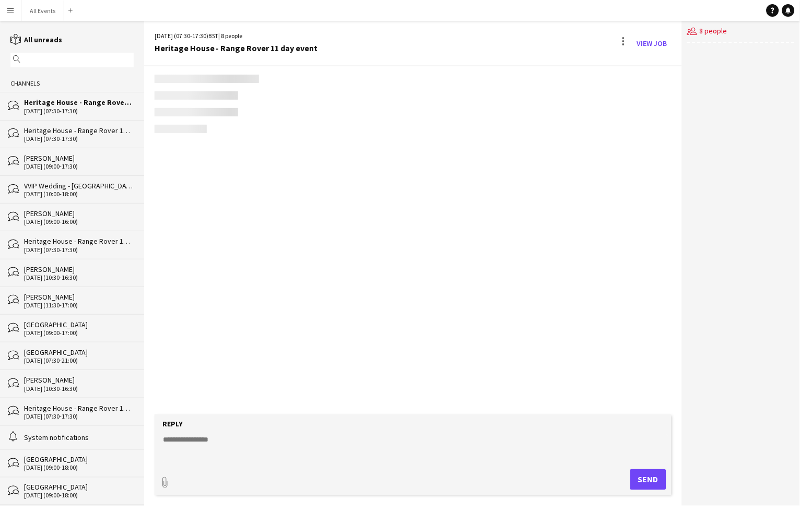
scroll to position [193, 0]
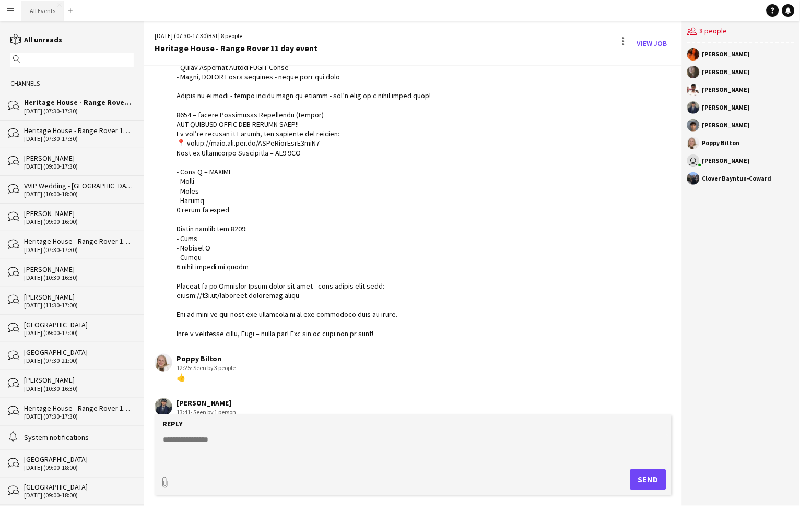
click at [36, 9] on button "All Events Close" at bounding box center [42, 11] width 43 height 20
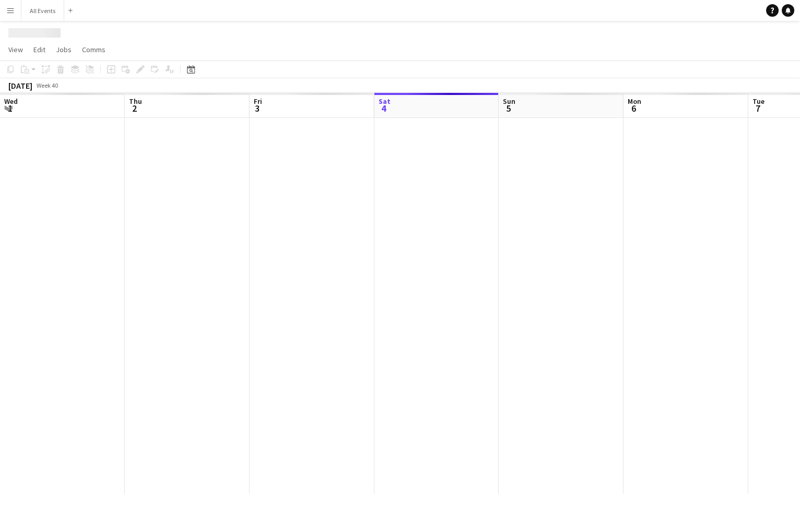
scroll to position [0, 249]
